Goal: Navigation & Orientation: Find specific page/section

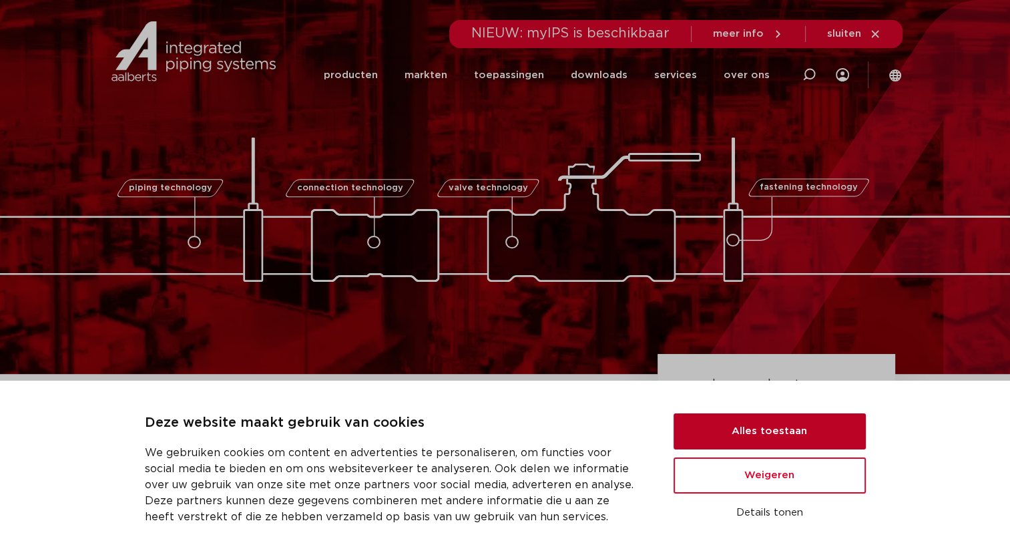
click at [769, 426] on button "Alles toestaan" at bounding box center [770, 431] width 192 height 36
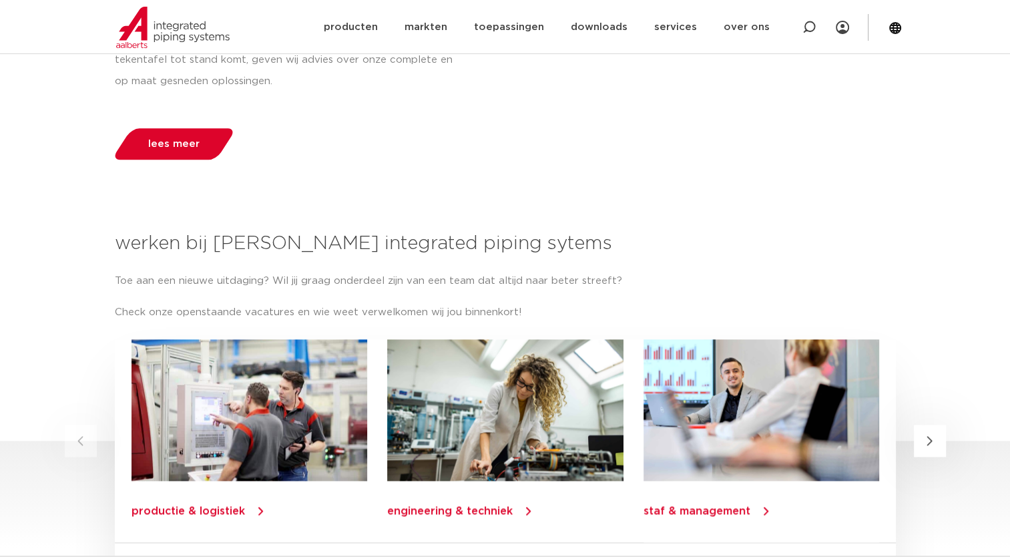
scroll to position [1529, 0]
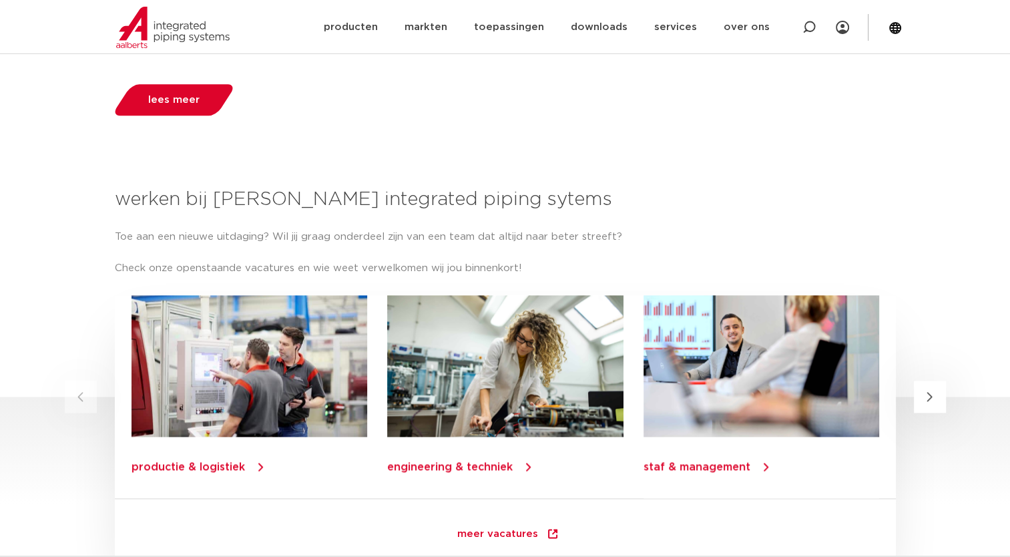
click at [188, 461] on link "productie & logistiek" at bounding box center [189, 466] width 114 height 11
click at [348, 25] on link "producten" at bounding box center [350, 27] width 54 height 54
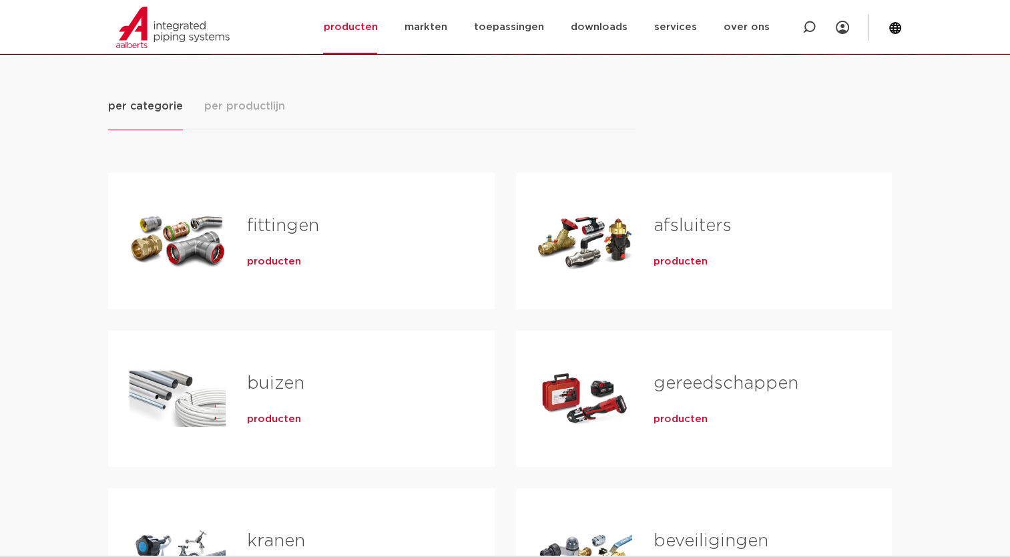
scroll to position [124, 0]
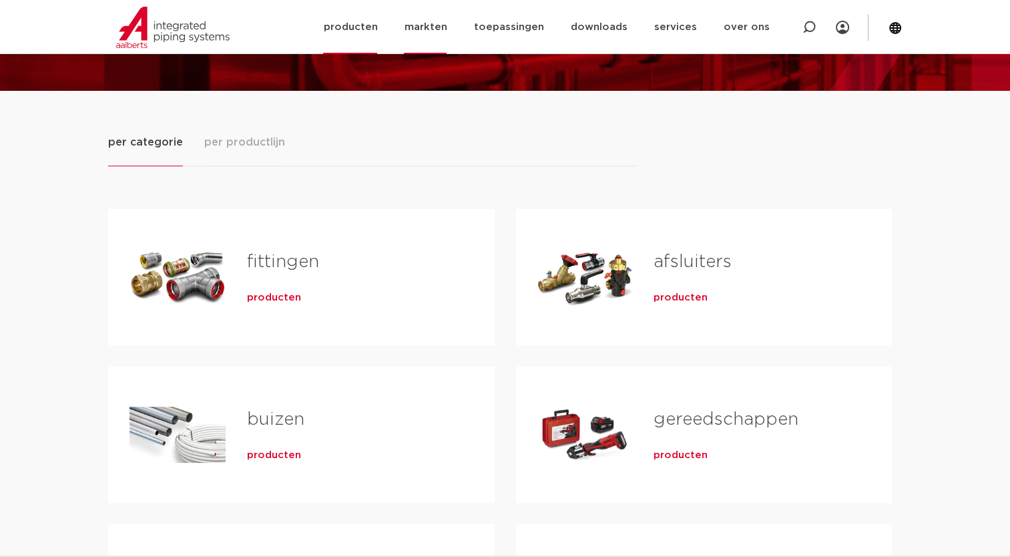
click at [437, 21] on link "markten" at bounding box center [425, 27] width 43 height 54
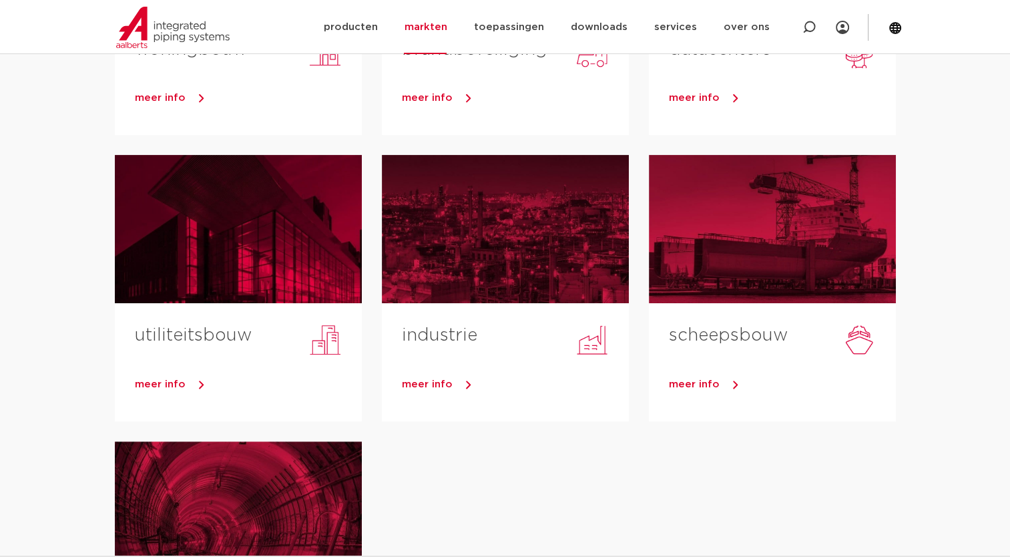
scroll to position [321, 0]
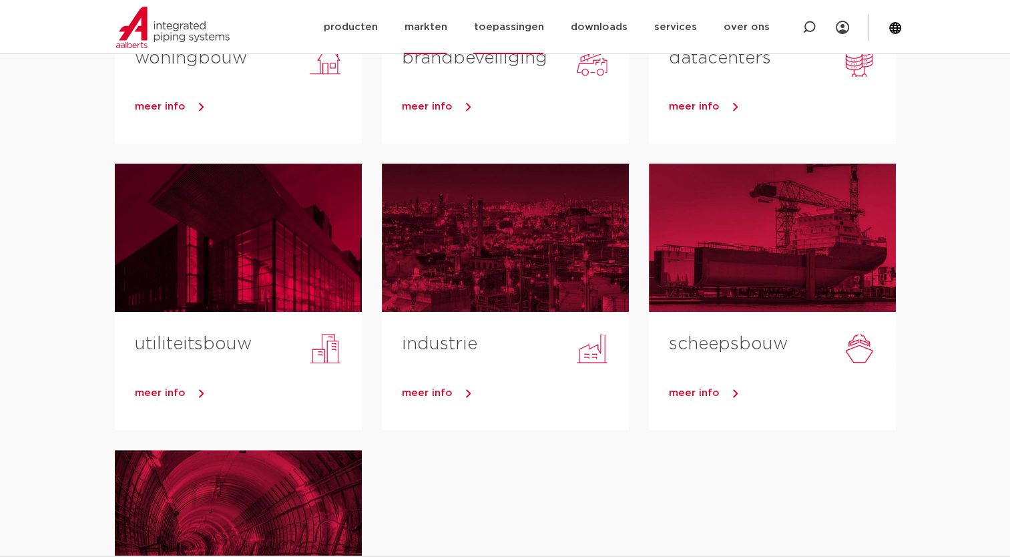
click at [529, 20] on link "toepassingen" at bounding box center [508, 27] width 70 height 54
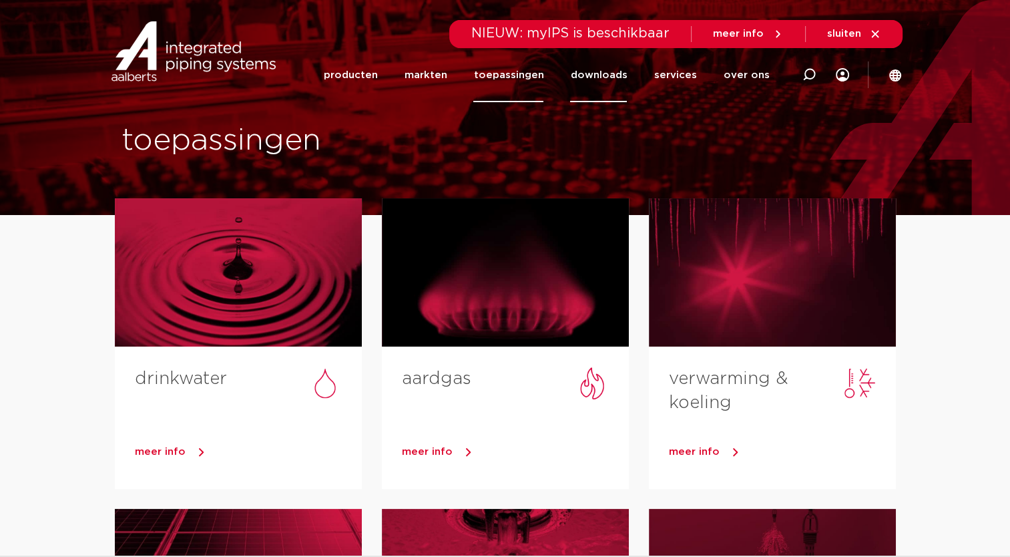
click at [603, 72] on link "downloads" at bounding box center [598, 75] width 57 height 54
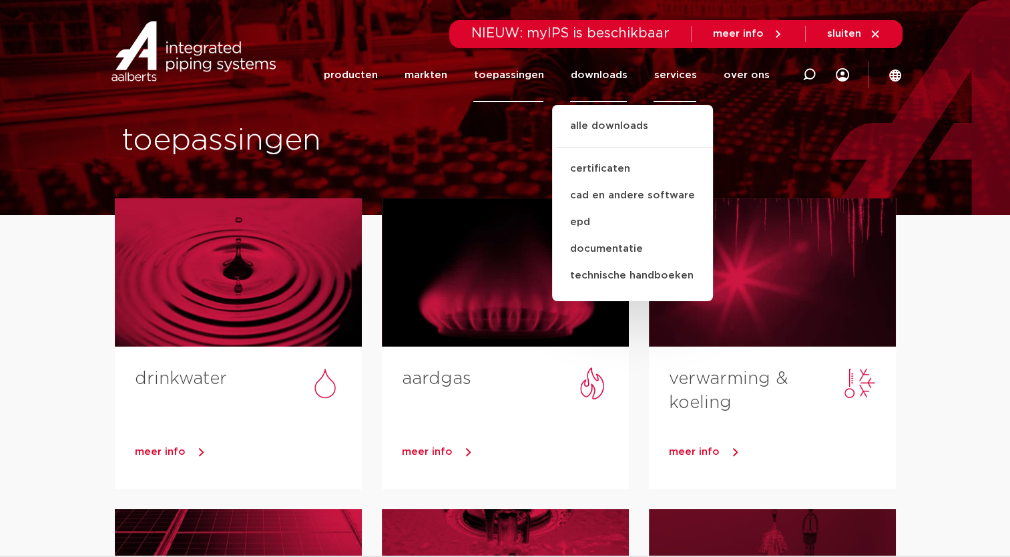
click at [669, 80] on link "services" at bounding box center [675, 75] width 43 height 54
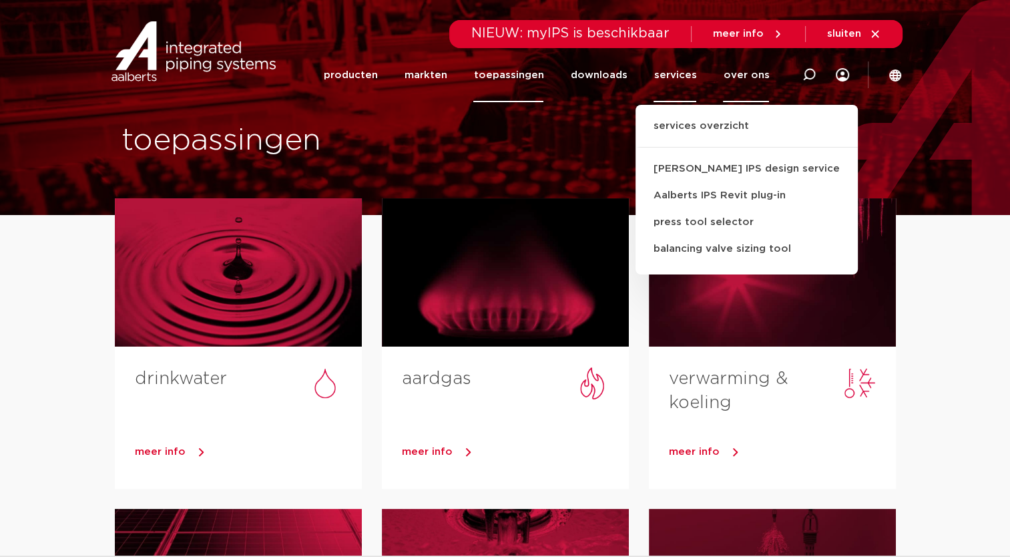
click at [746, 67] on link "over ons" at bounding box center [746, 75] width 46 height 54
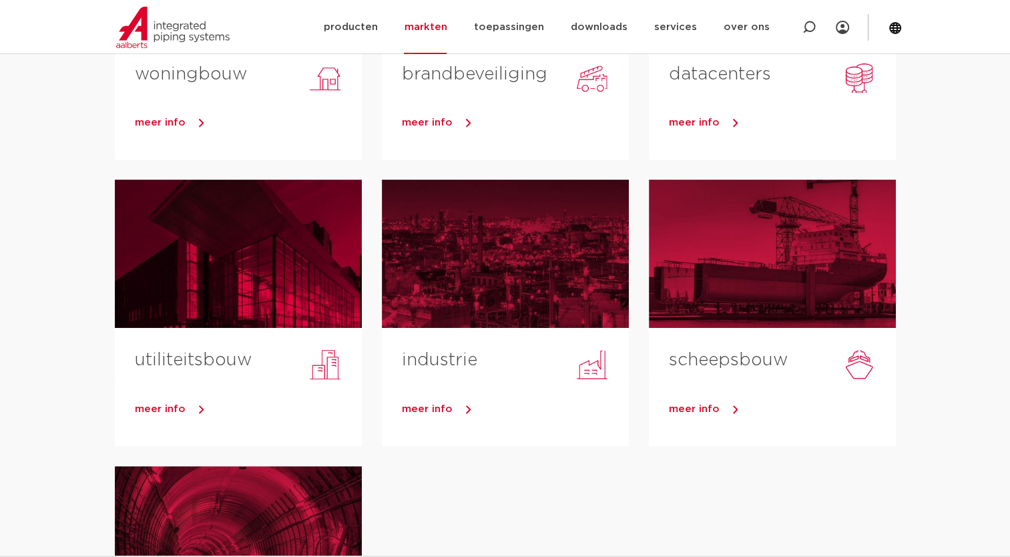
scroll to position [321, 0]
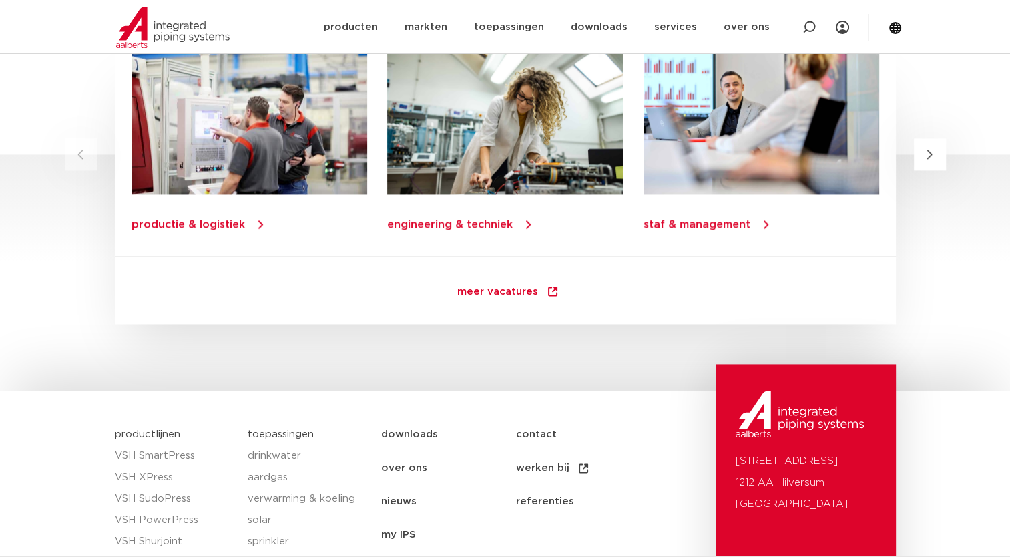
scroll to position [1824, 0]
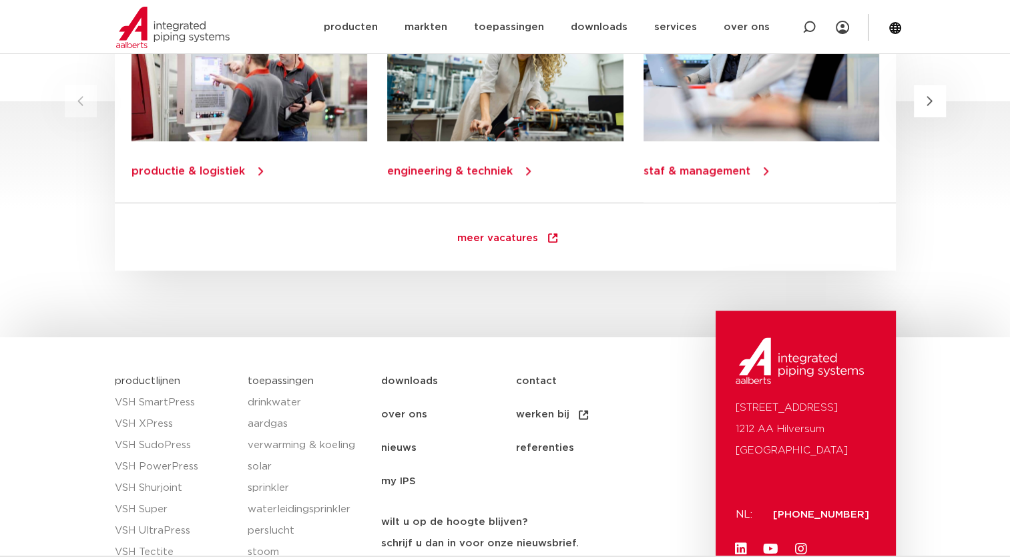
click at [1008, 7] on section "Zoeken NIEUW: myIPS is beschikbaar meer info sluiten producten markten toepassi…" at bounding box center [505, 26] width 1010 height 53
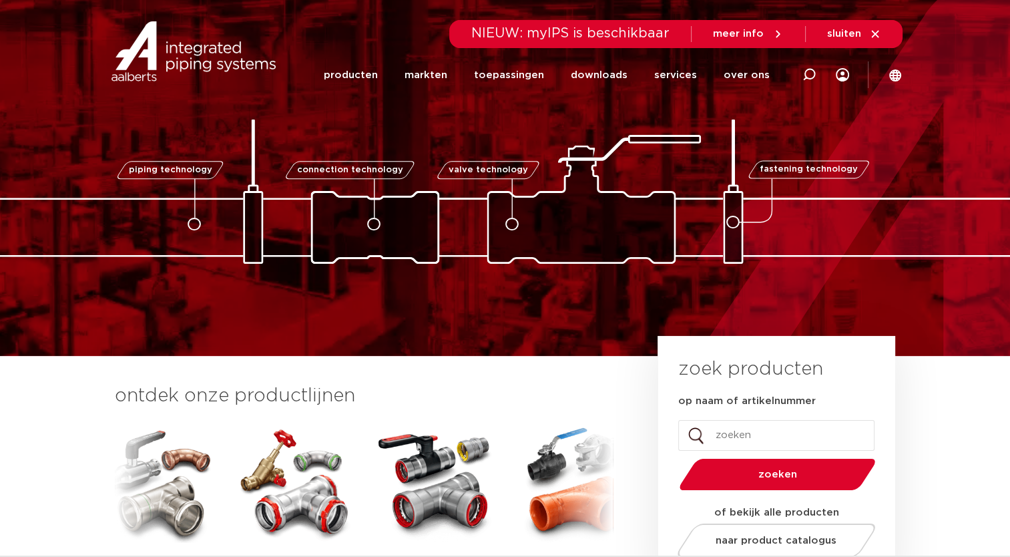
scroll to position [0, 0]
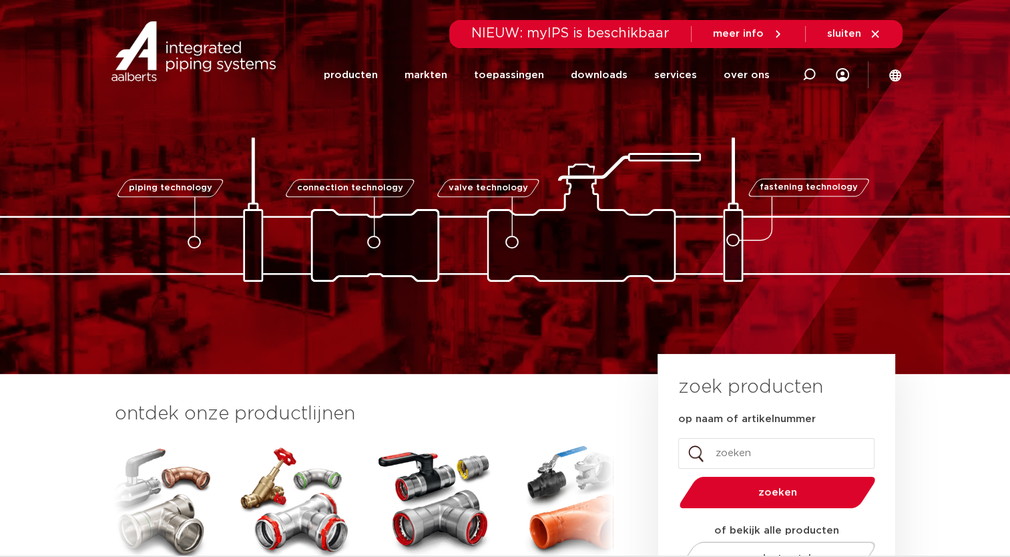
click at [876, 30] on icon at bounding box center [875, 34] width 12 height 12
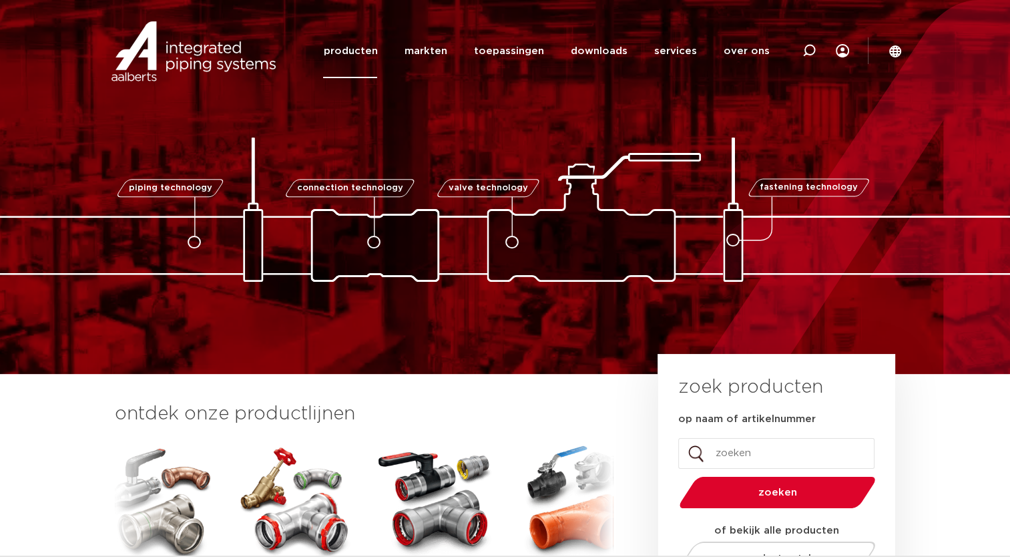
click at [369, 50] on link "producten" at bounding box center [350, 51] width 54 height 54
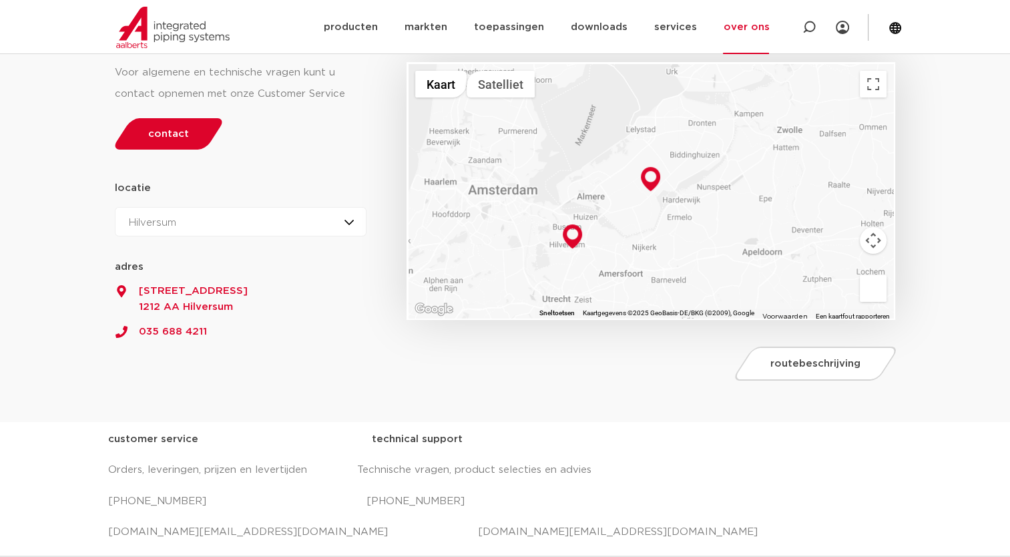
scroll to position [187, 0]
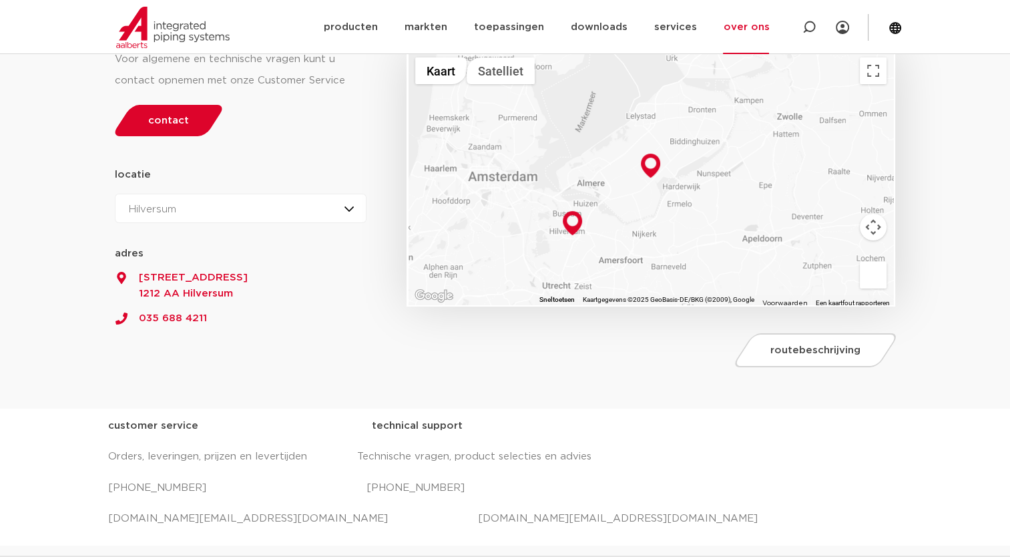
click at [353, 212] on div "Hilversum Hilversum Zeewolde" at bounding box center [241, 208] width 252 height 29
click at [158, 278] on li "Zeewolde" at bounding box center [158, 267] width 85 height 27
click at [648, 164] on img at bounding box center [650, 166] width 19 height 24
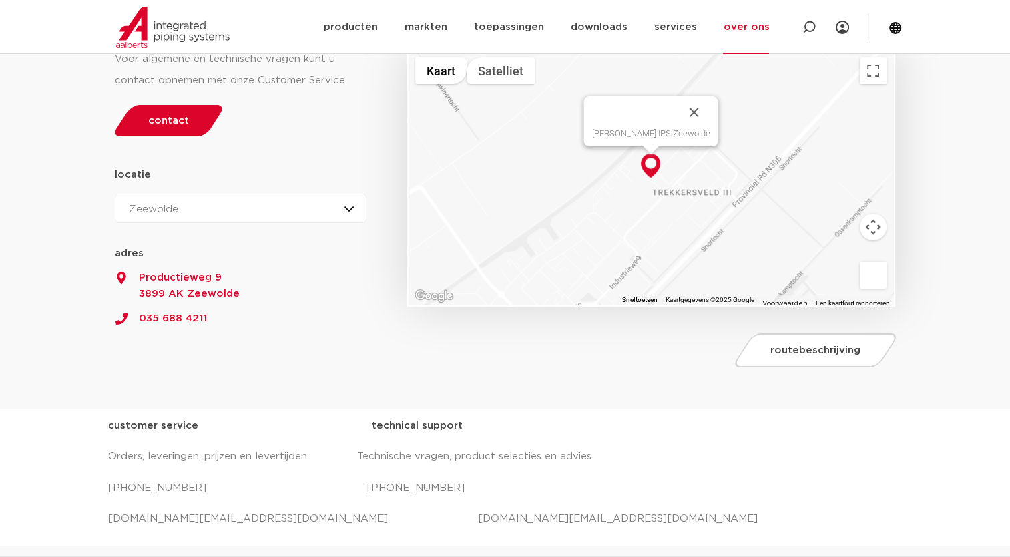
click at [353, 206] on div "Zeewolde Hilversum Zeewolde" at bounding box center [241, 208] width 252 height 29
click at [163, 242] on li "Hilversum" at bounding box center [158, 240] width 85 height 27
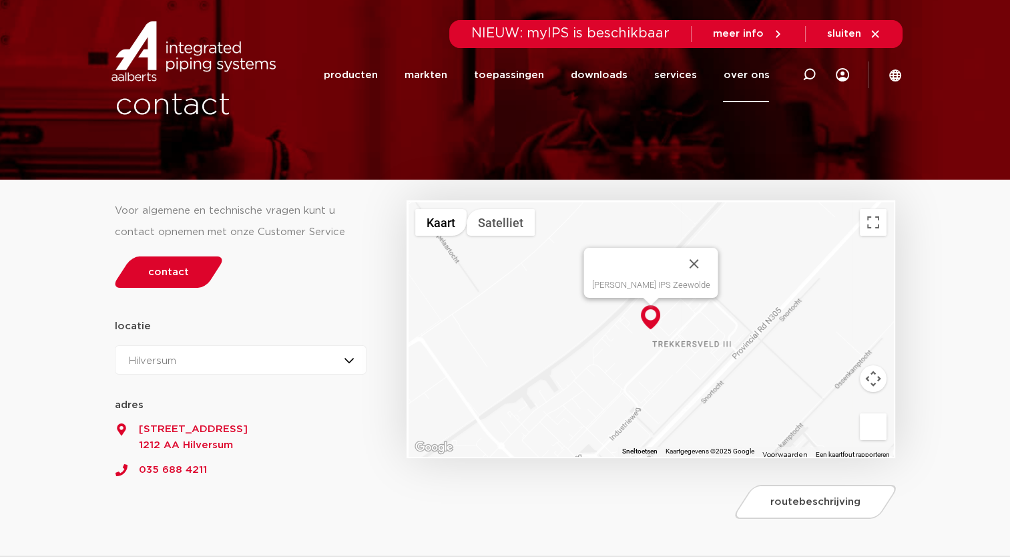
scroll to position [0, 0]
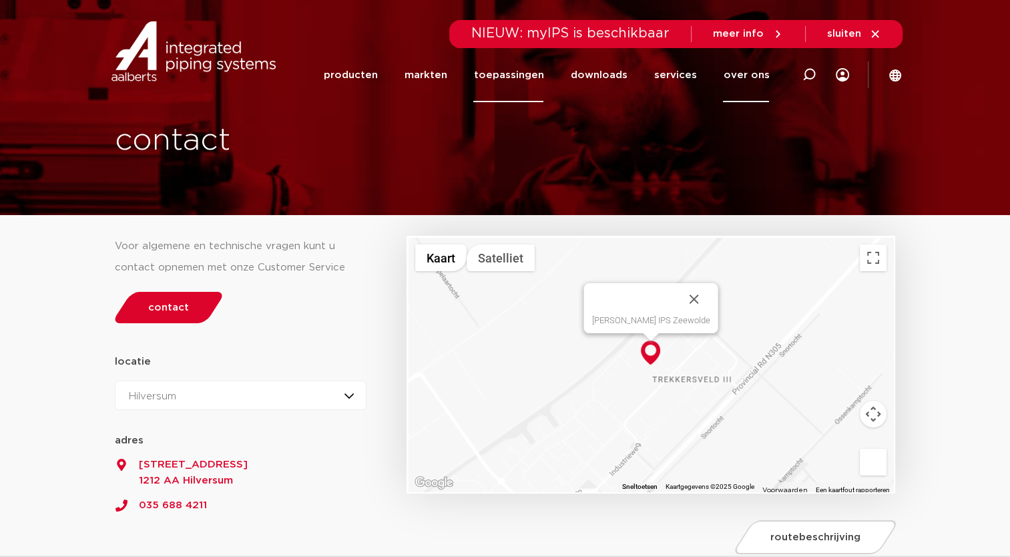
click at [519, 73] on link "toepassingen" at bounding box center [508, 75] width 70 height 54
